Goal: Information Seeking & Learning: Check status

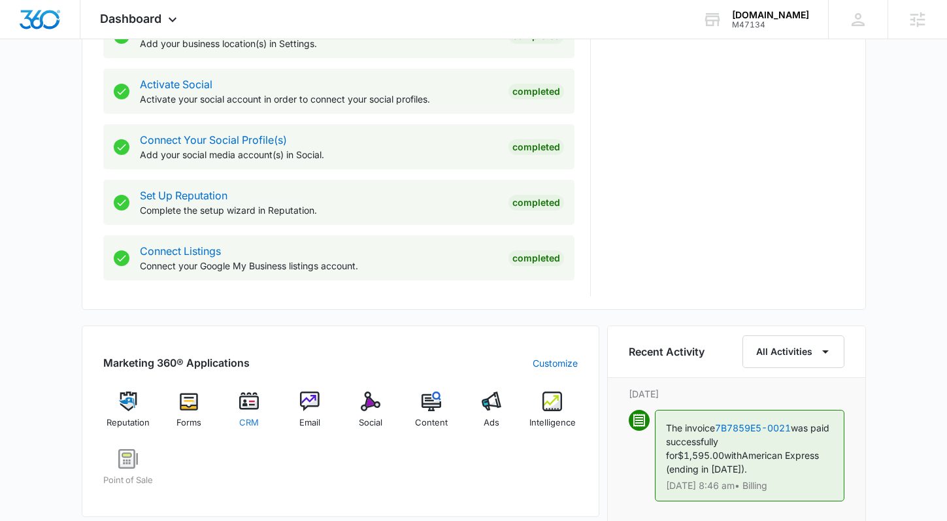
scroll to position [538, 0]
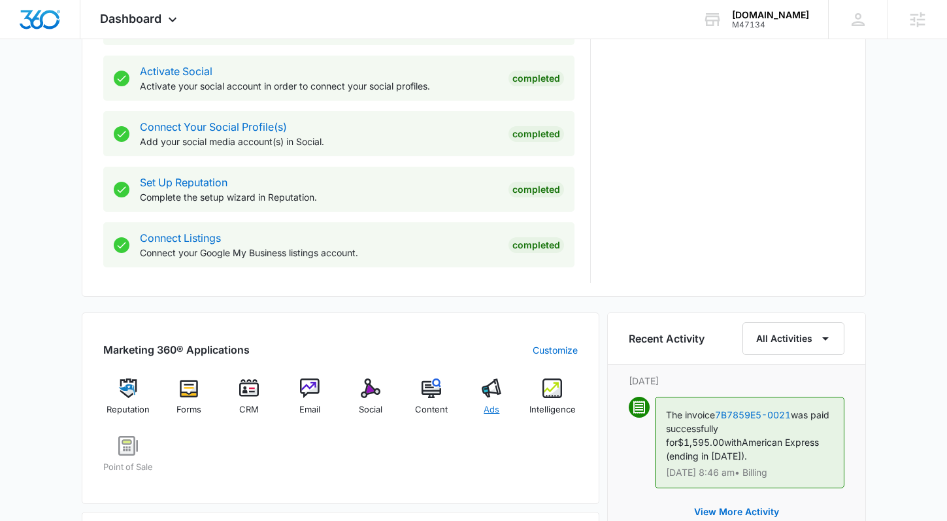
click at [479, 395] on div "Ads" at bounding box center [492, 401] width 50 height 47
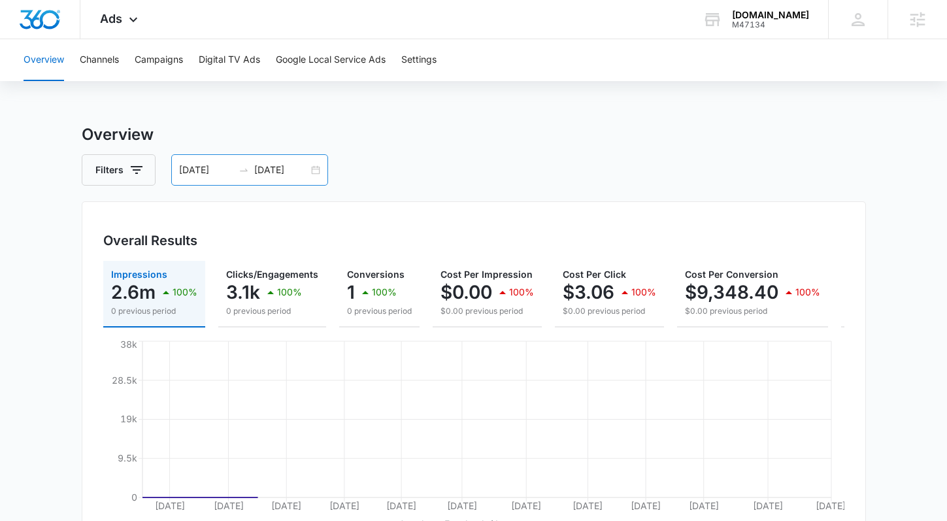
click at [317, 167] on div "[DATE] [DATE]" at bounding box center [249, 169] width 157 height 31
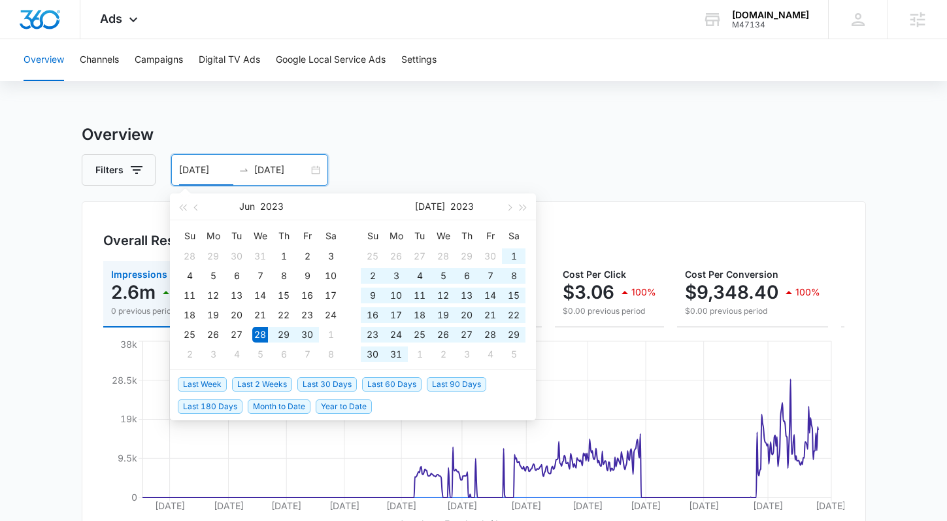
click at [413, 168] on div "Filters [DATE] [DATE]" at bounding box center [474, 169] width 784 height 31
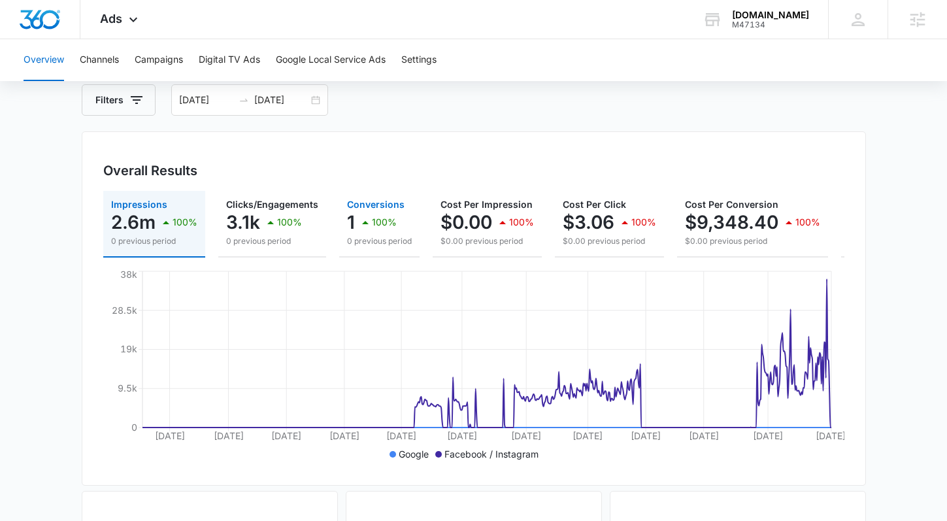
scroll to position [76, 0]
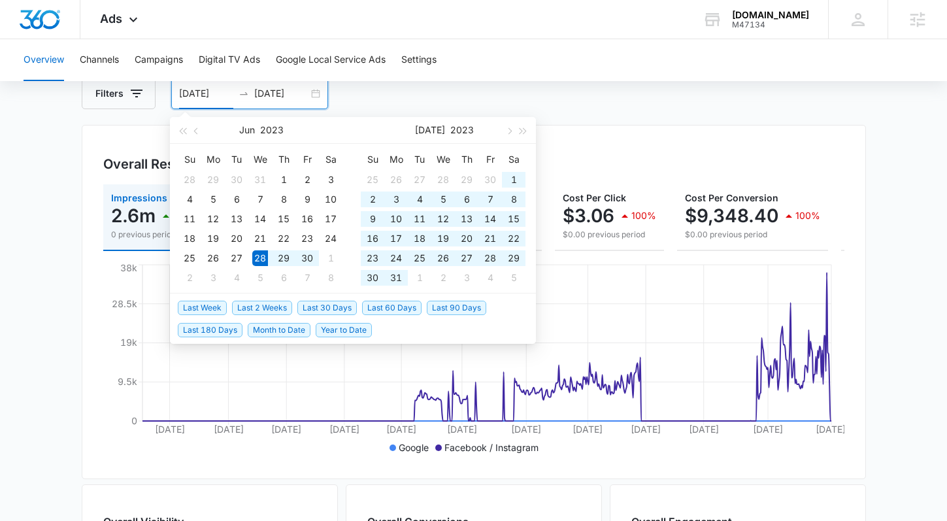
click at [229, 94] on input "[DATE]" at bounding box center [206, 93] width 54 height 14
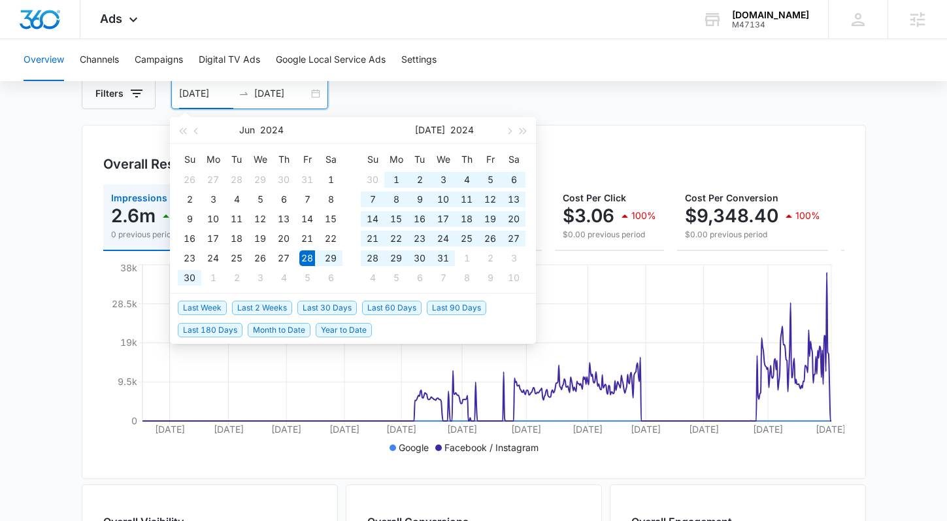
type input "[DATE]"
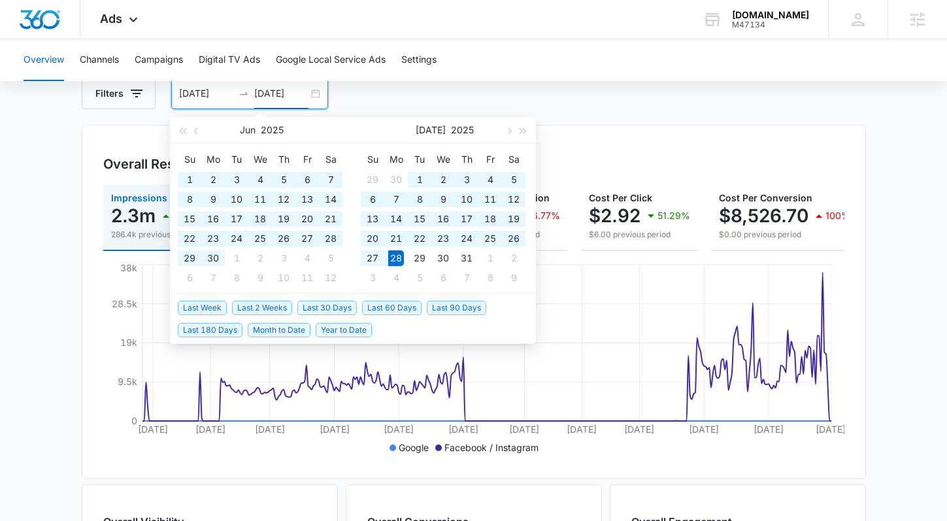
type input "[DATE]"
click at [230, 99] on input "[DATE]" at bounding box center [206, 93] width 54 height 14
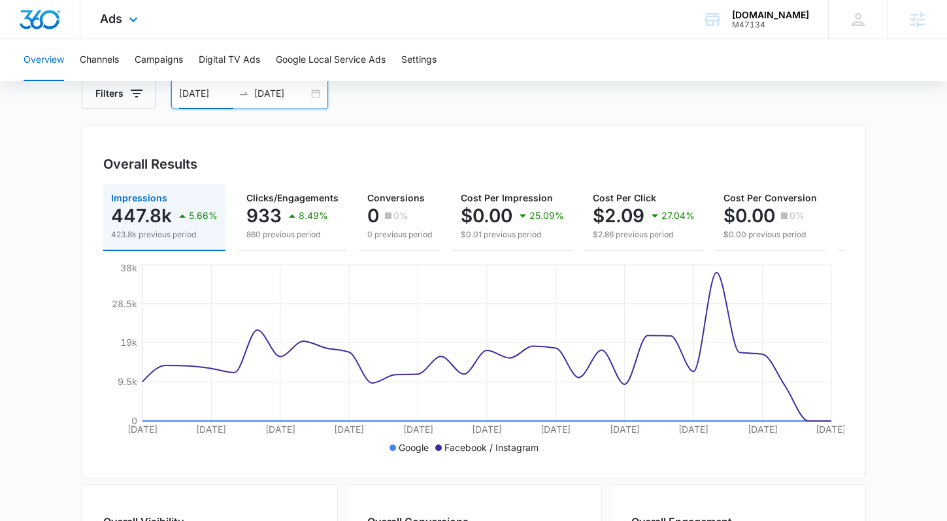
type input "[DATE]"
click at [137, 21] on icon at bounding box center [133, 23] width 16 height 16
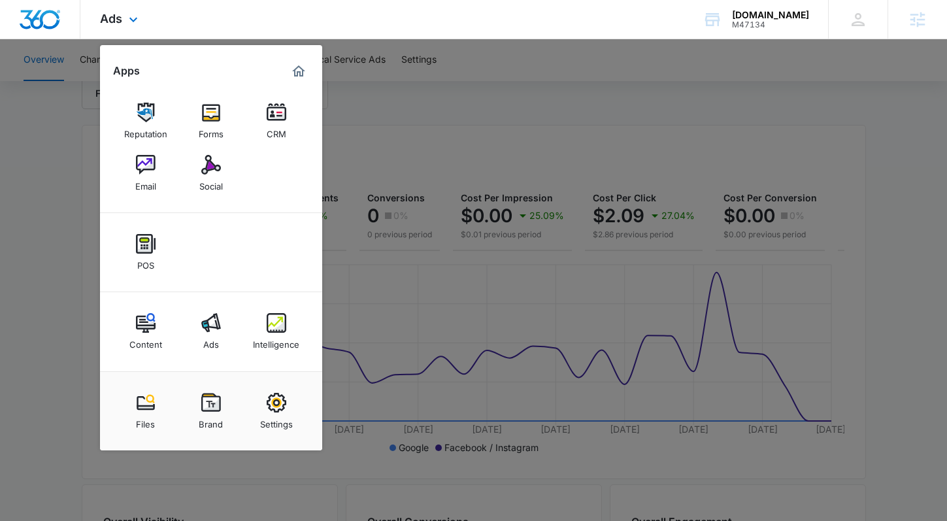
click at [151, 356] on div "Content Ads Intelligence" at bounding box center [211, 331] width 222 height 79
click at [148, 342] on div "Content" at bounding box center [145, 341] width 33 height 17
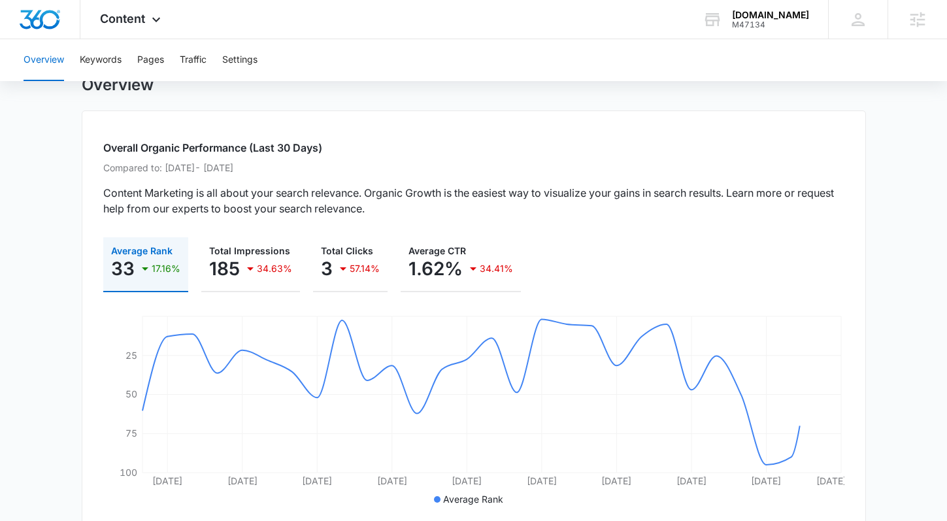
scroll to position [58, 0]
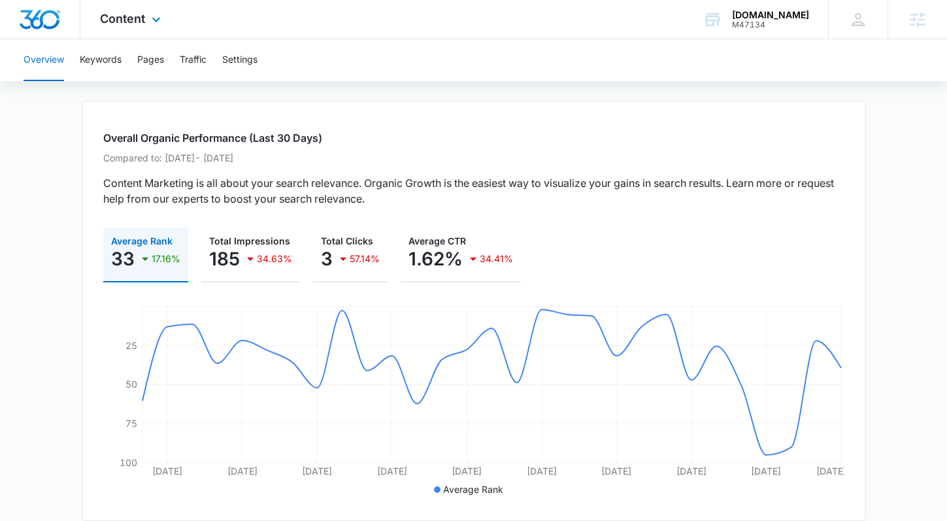
click at [121, 28] on div "Content Apps Reputation Forms CRM Email Social POS Content Ads Intelligence Fil…" at bounding box center [131, 19] width 103 height 39
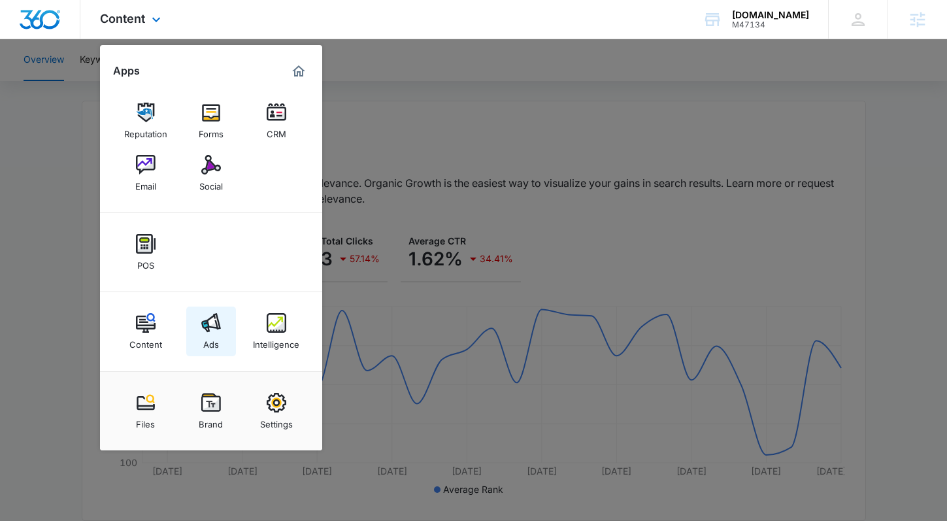
click at [220, 325] on img at bounding box center [211, 323] width 20 height 20
